Goal: Information Seeking & Learning: Learn about a topic

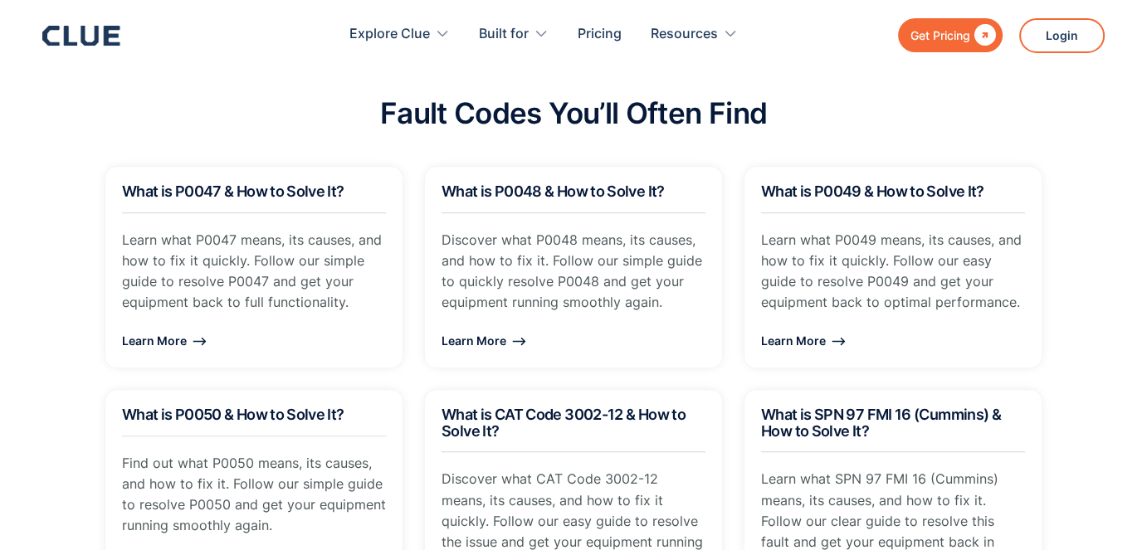
scroll to position [1079, 0]
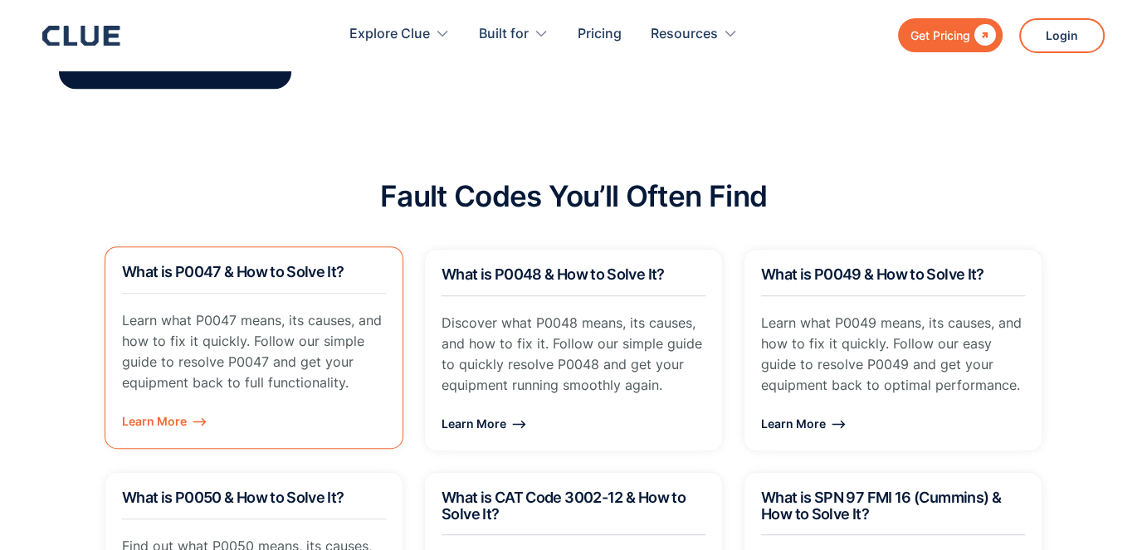
click at [164, 421] on div "Learn More ⟶" at bounding box center [254, 421] width 264 height 21
